Goal: Check status: Check status

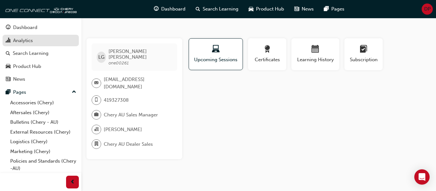
click at [40, 45] on link "Analytics" at bounding box center [41, 41] width 76 height 12
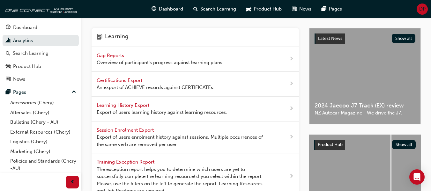
click at [112, 54] on span "Gap Reports" at bounding box center [111, 56] width 29 height 6
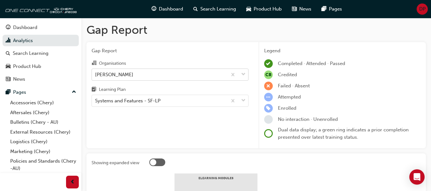
click at [149, 73] on div "[PERSON_NAME]" at bounding box center [159, 74] width 135 height 11
click at [96, 73] on input "Organisations [PERSON_NAME]" at bounding box center [95, 73] width 1 height 5
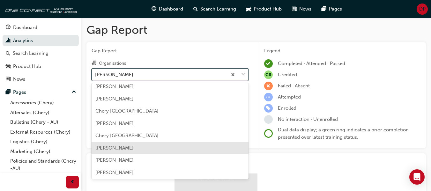
scroll to position [365, 0]
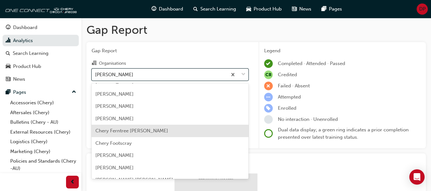
click at [157, 127] on div "Chery Ferntree [PERSON_NAME]" at bounding box center [170, 131] width 157 height 12
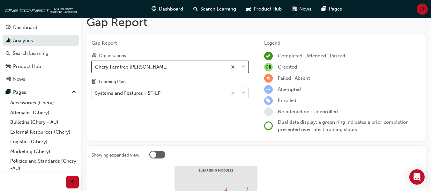
click at [148, 104] on body "Your version of Internet Explorer is outdated and not supported. Please upgrade…" at bounding box center [215, 87] width 431 height 191
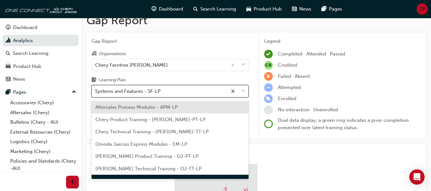
click at [152, 116] on div "Chery Product Training - [PERSON_NAME]-PT-LP" at bounding box center [170, 120] width 157 height 12
